Goal: Task Accomplishment & Management: Use online tool/utility

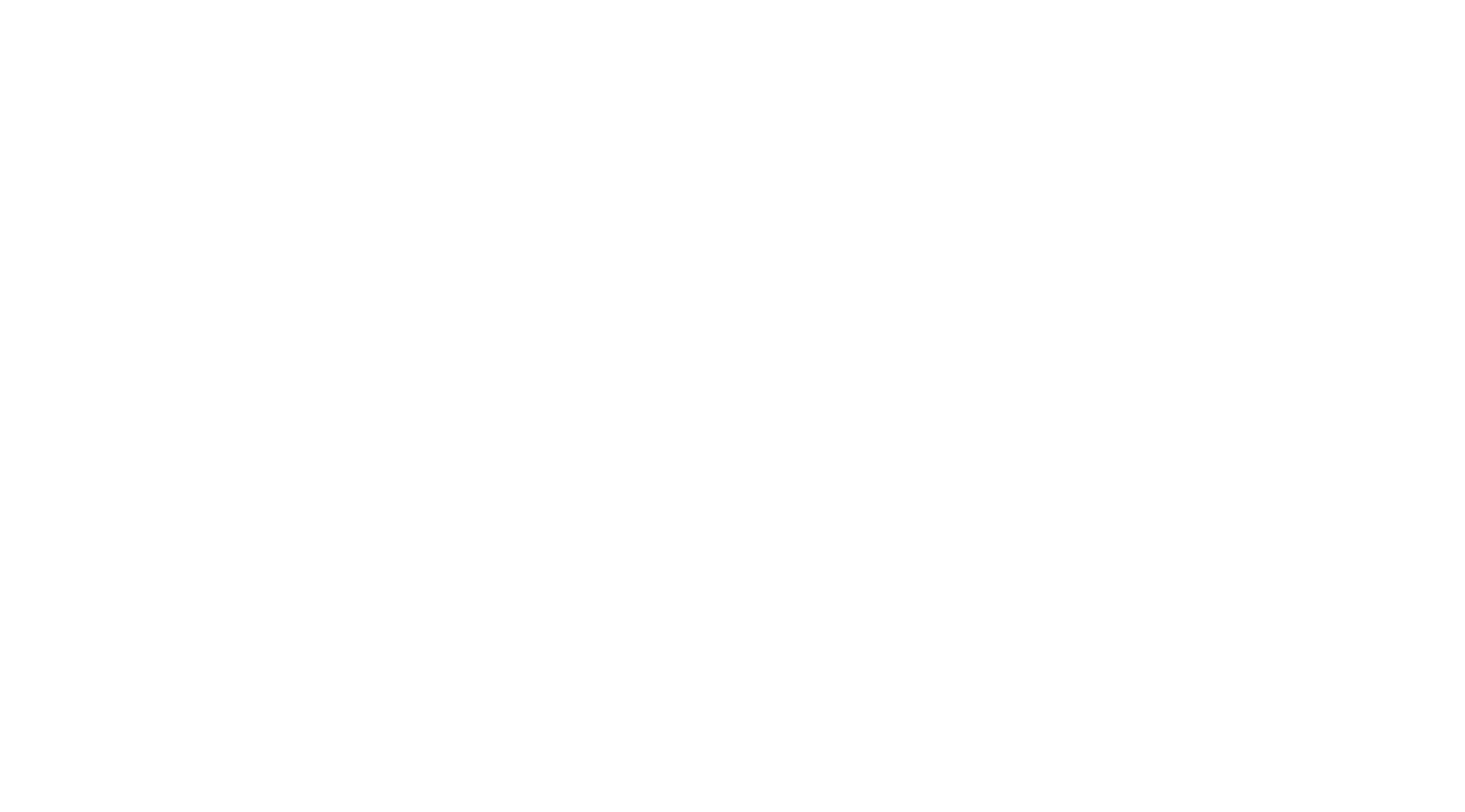
click at [1292, 0] on html at bounding box center [732, 0] width 1465 height 0
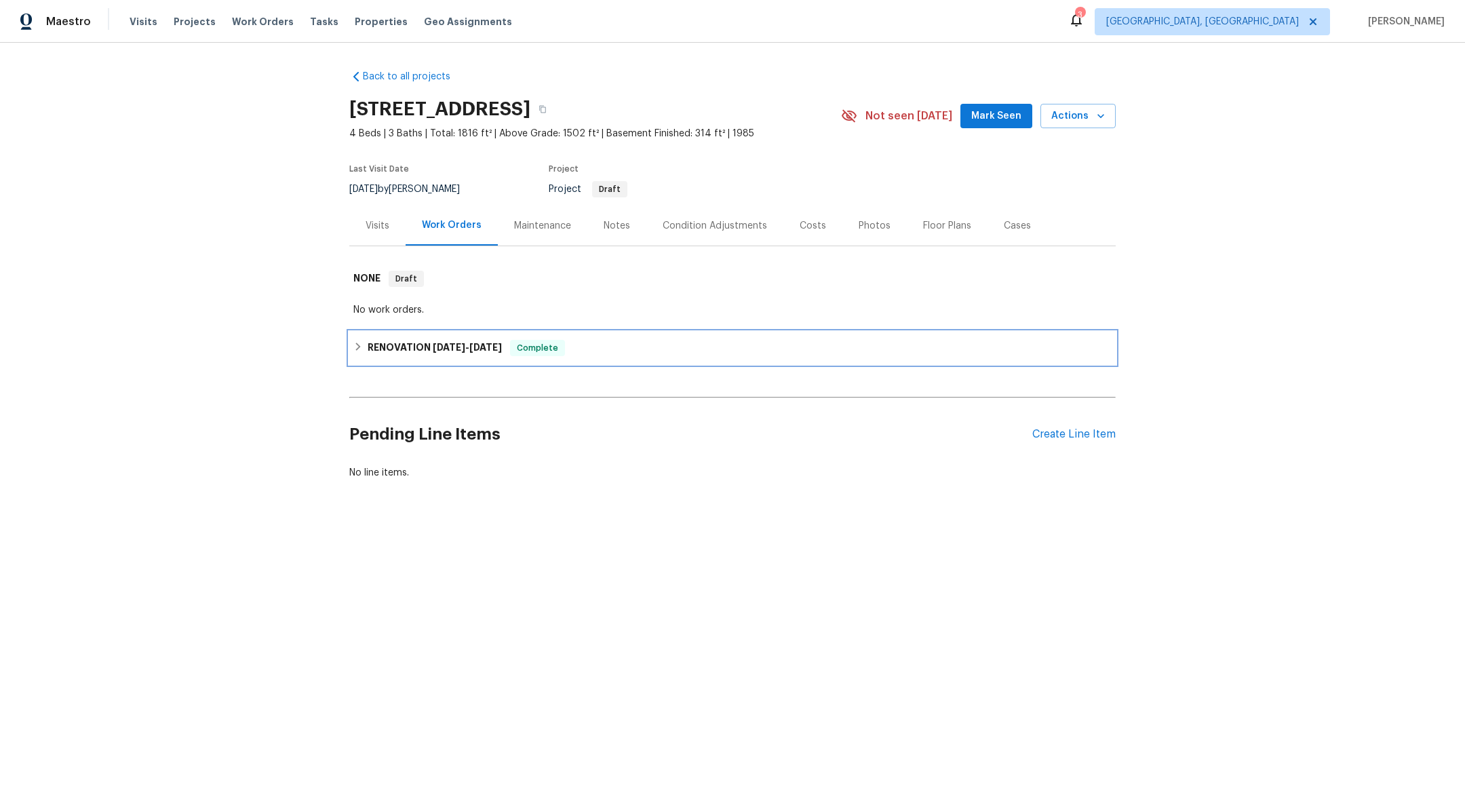
click at [355, 346] on icon at bounding box center [358, 346] width 10 height 10
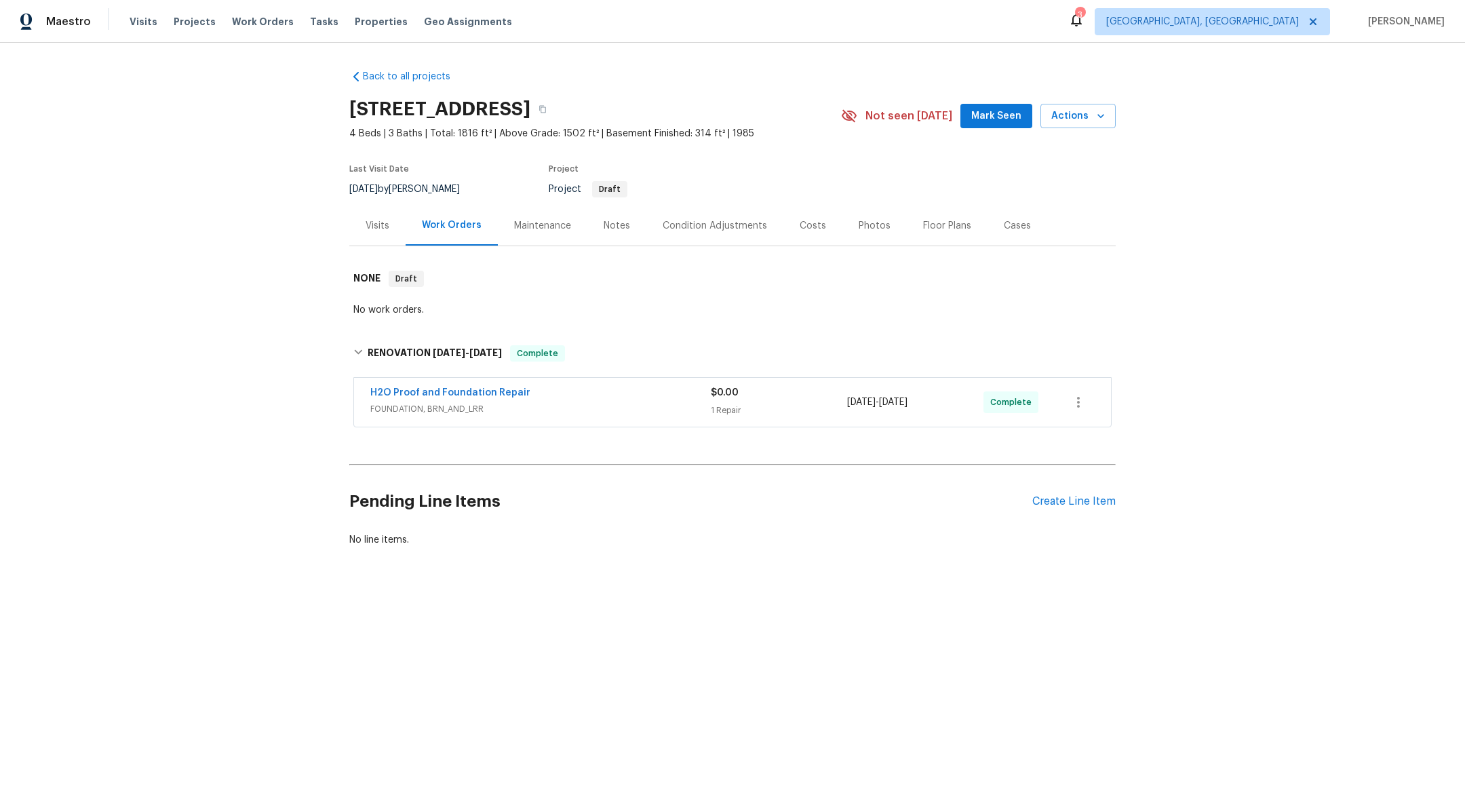
click at [544, 395] on div "H2O Proof and Foundation Repair" at bounding box center [540, 393] width 340 height 17
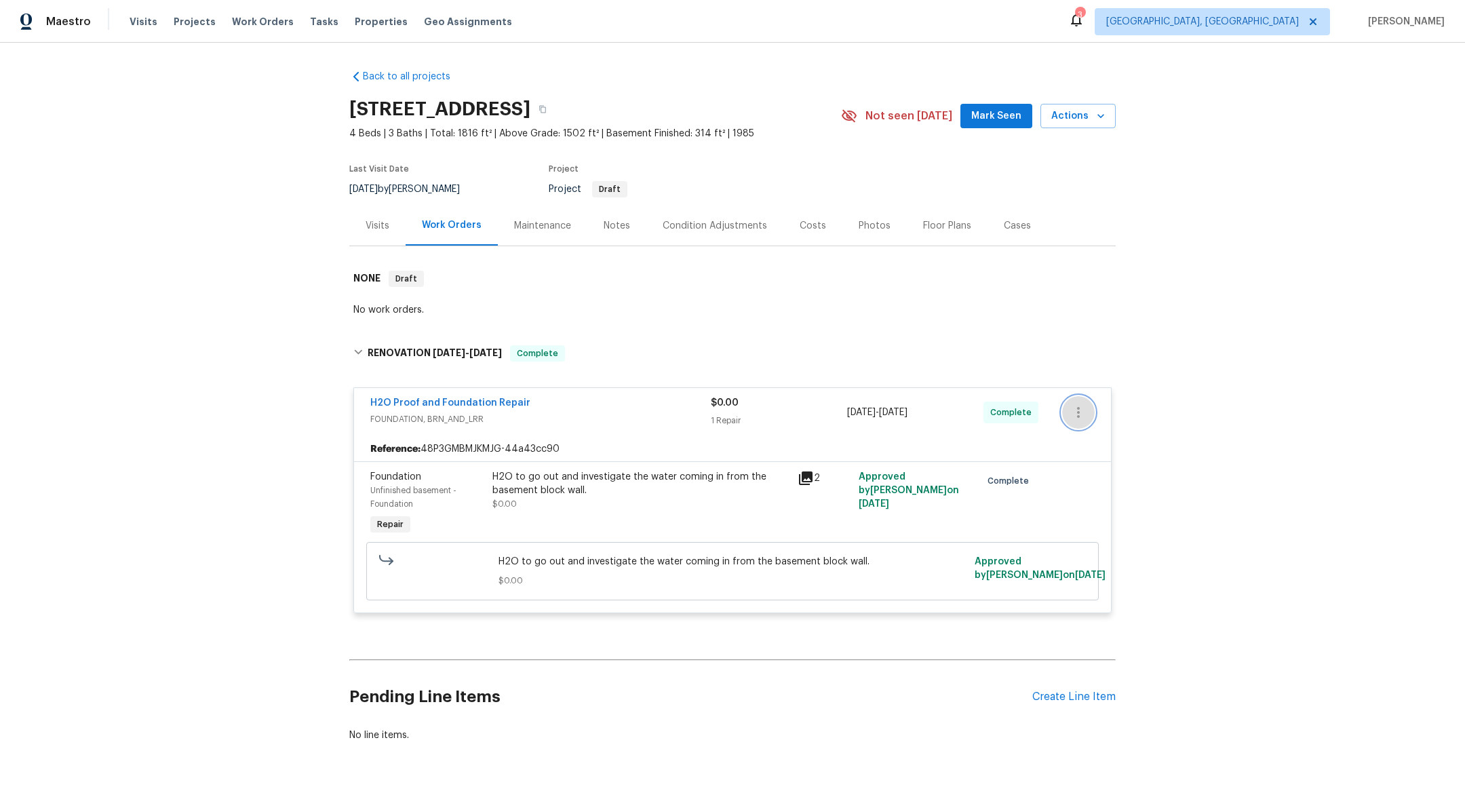
click at [1094, 413] on button "button" at bounding box center [1078, 412] width 32 height 32
click at [856, 287] on div at bounding box center [732, 406] width 1465 height 812
click at [1079, 406] on icon "button" at bounding box center [1079, 412] width 17 height 17
click at [1084, 413] on li "Edit" at bounding box center [1135, 413] width 146 height 23
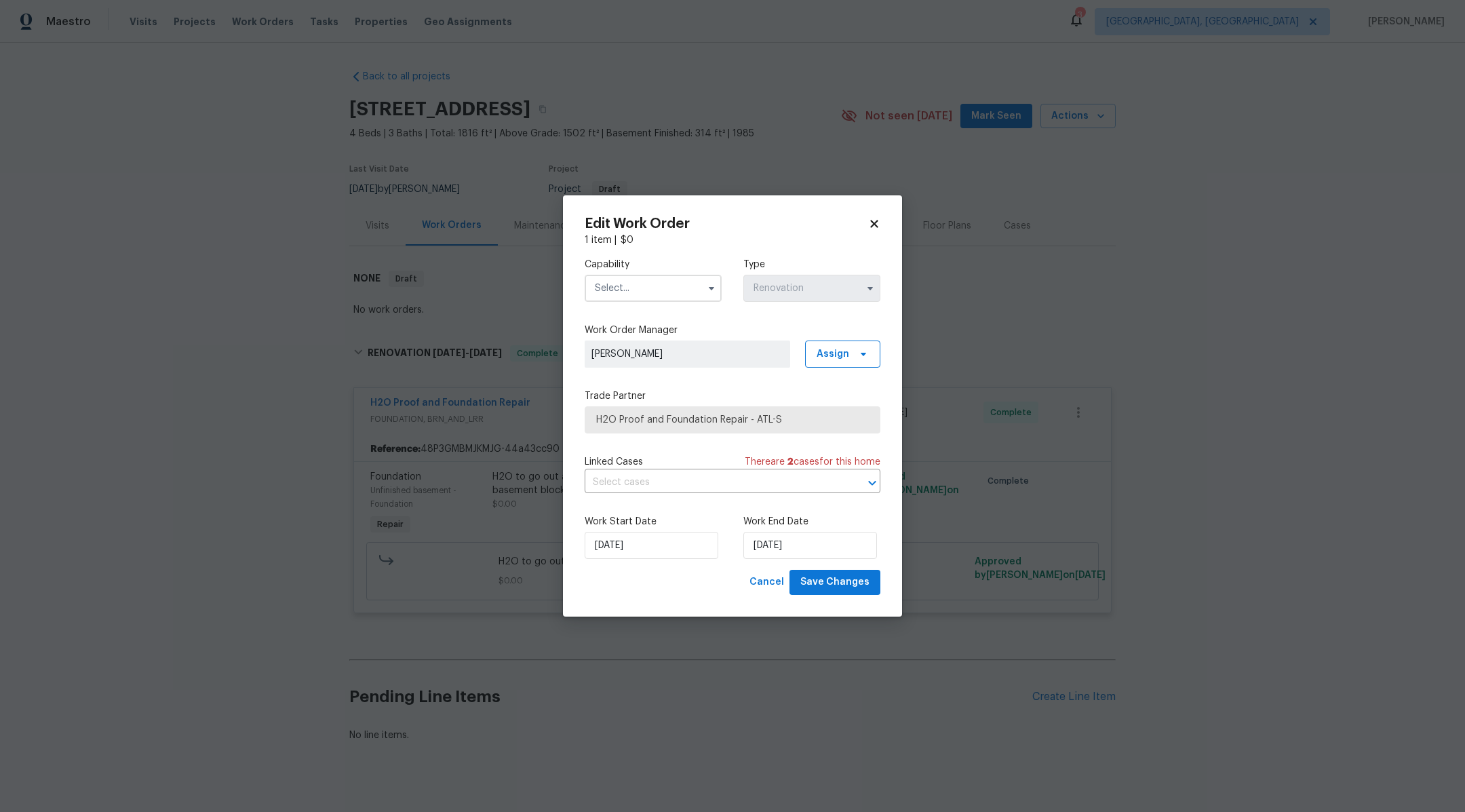
click at [873, 222] on icon at bounding box center [874, 224] width 8 height 8
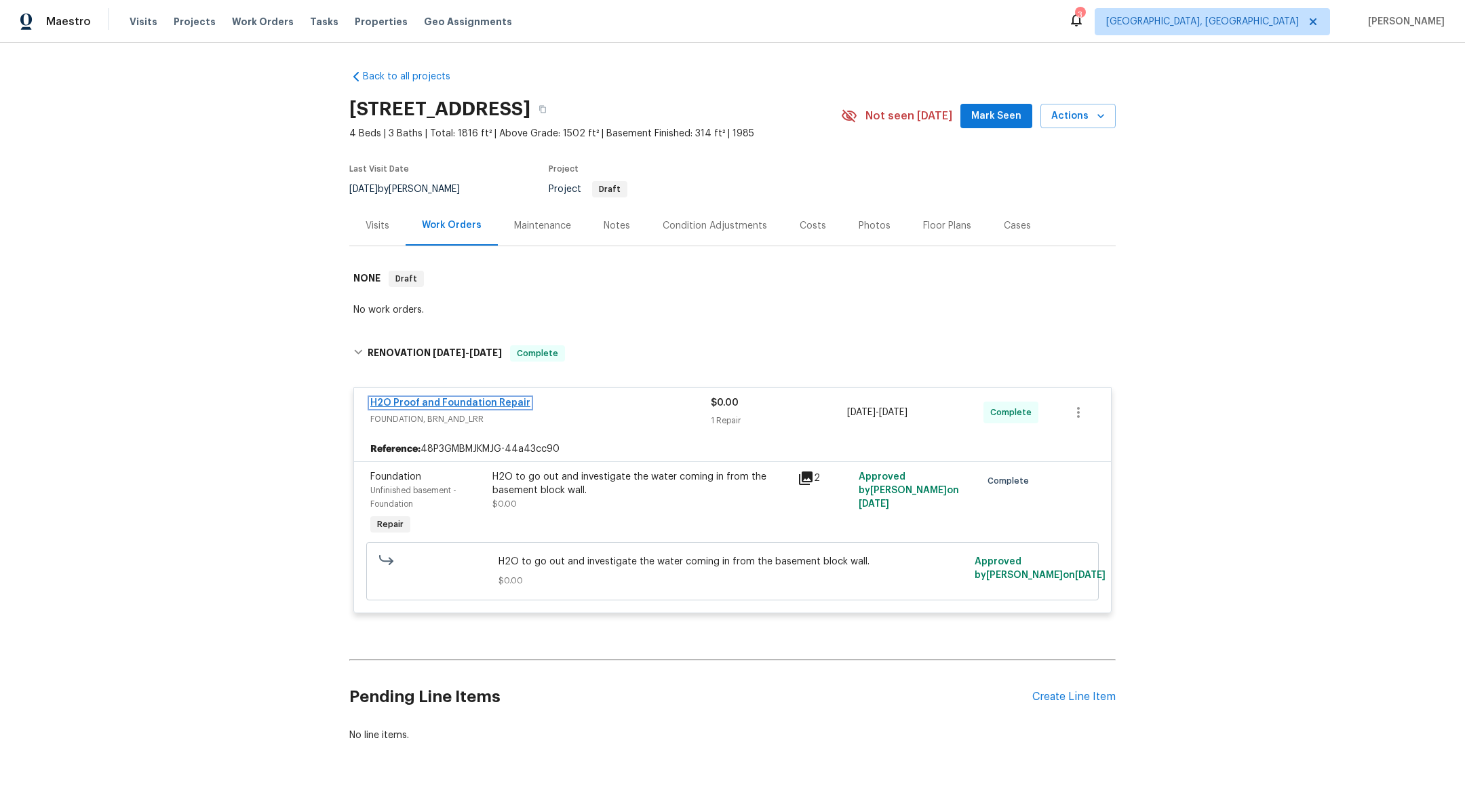
click at [430, 404] on link "H2O Proof and Foundation Repair" at bounding box center [450, 402] width 160 height 10
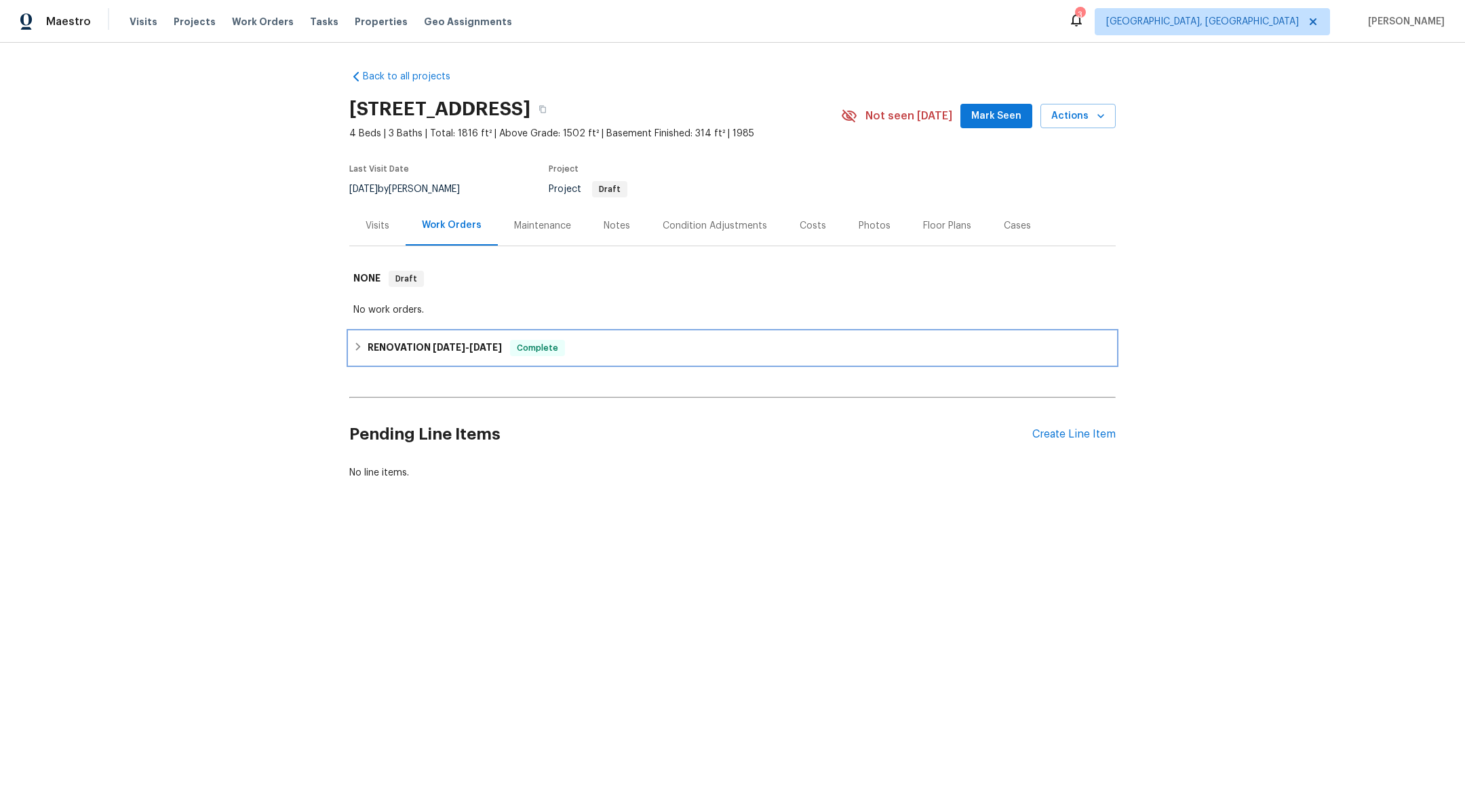
click at [366, 346] on div "RENOVATION [DATE] - [DATE] Complete" at bounding box center [732, 347] width 758 height 17
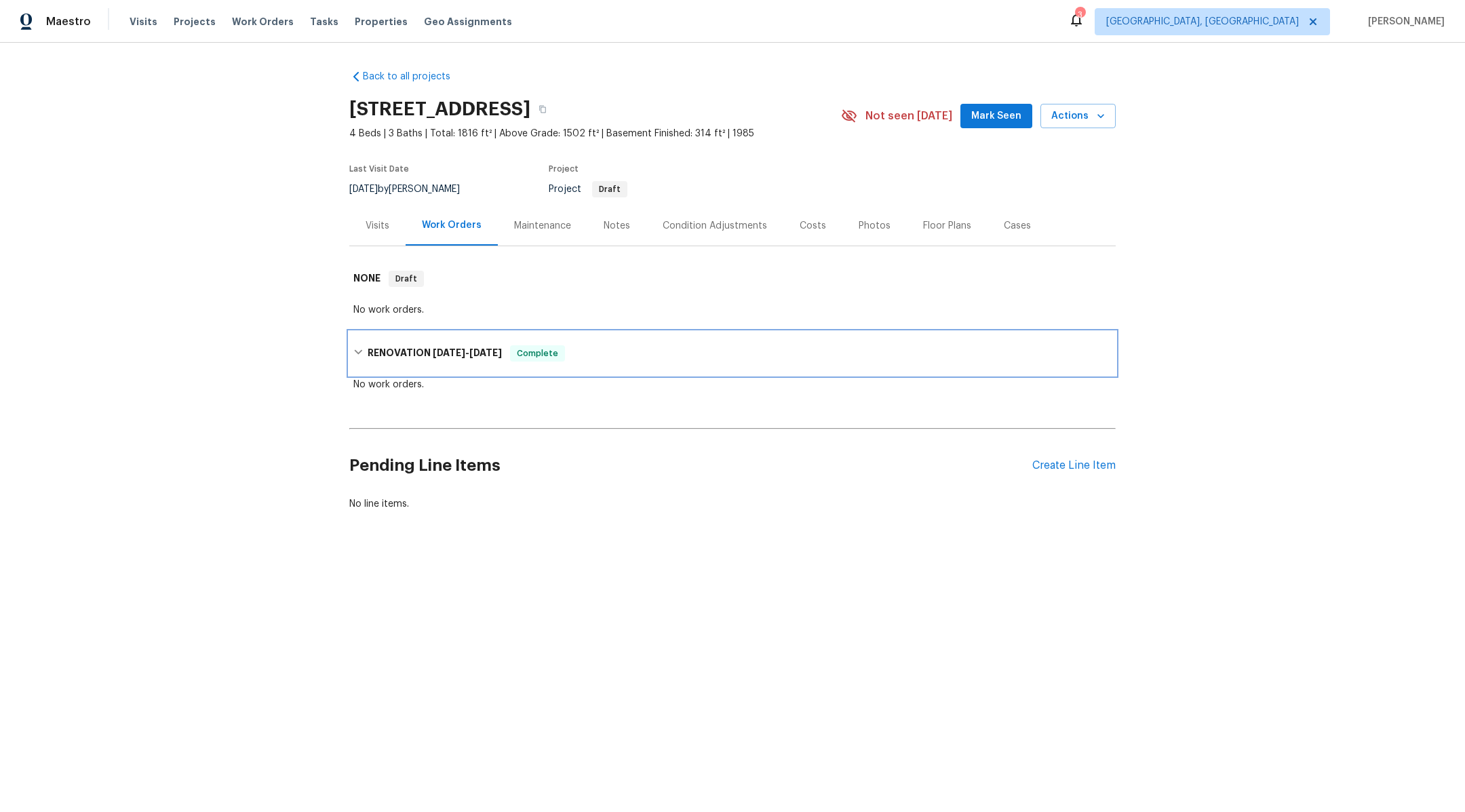
click at [364, 349] on div "RENOVATION [DATE] - [DATE] Complete" at bounding box center [732, 353] width 758 height 17
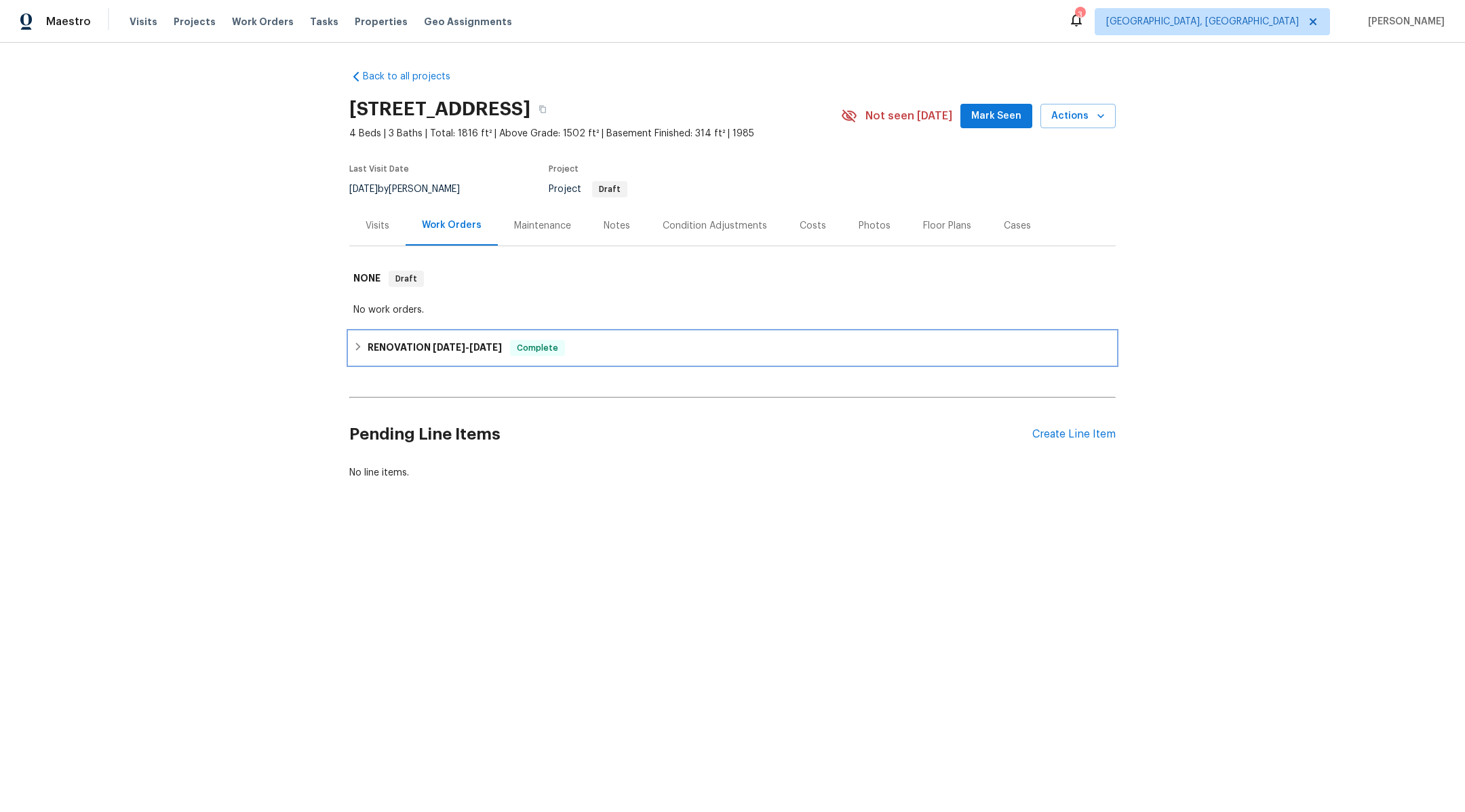
click at [364, 349] on div "RENOVATION [DATE] - [DATE] Complete" at bounding box center [732, 347] width 758 height 17
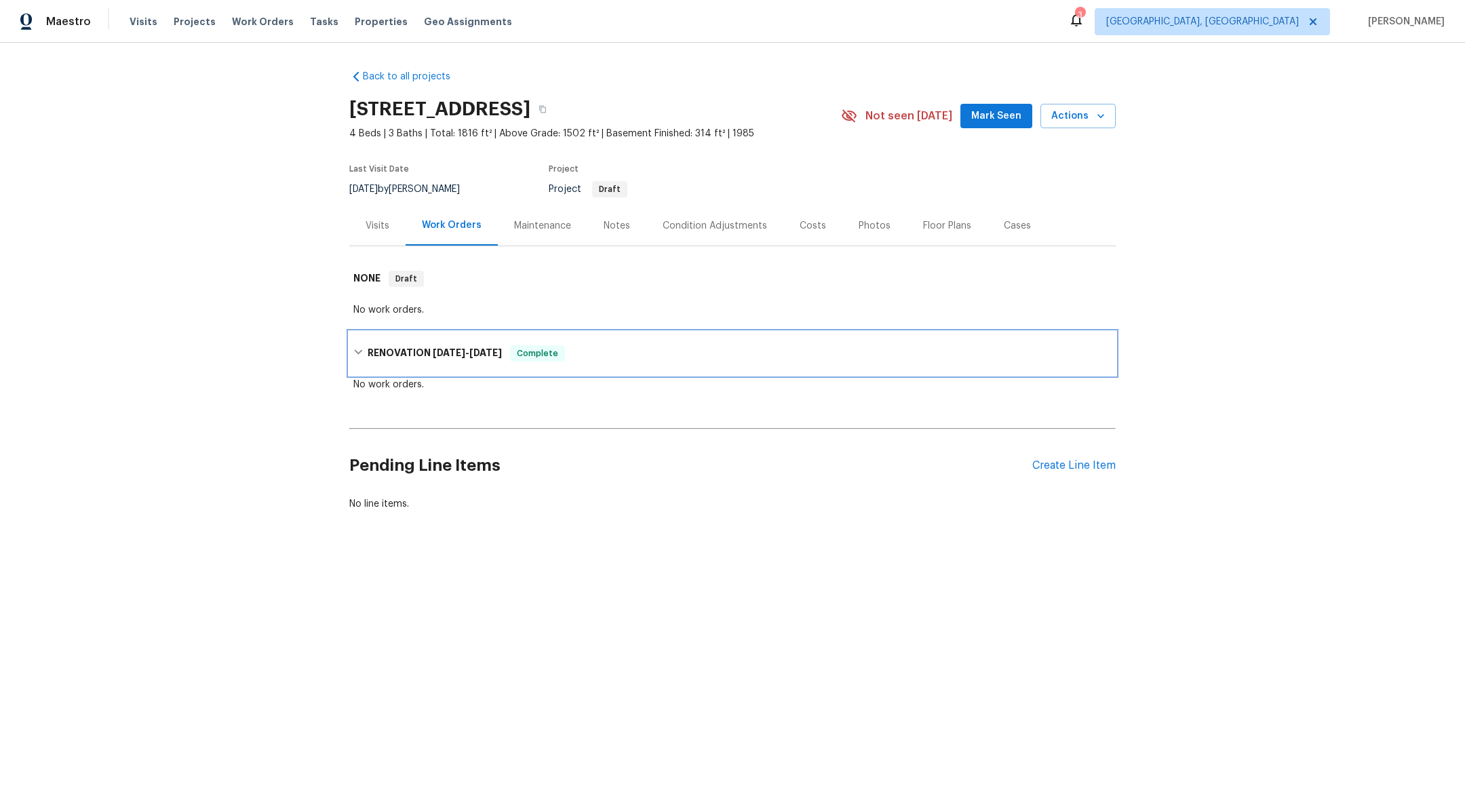
click at [364, 350] on div "RENOVATION [DATE] - [DATE] Complete" at bounding box center [732, 353] width 758 height 17
